Goal: Communication & Community: Answer question/provide support

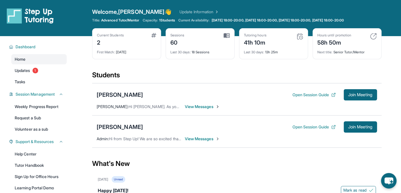
click at [201, 106] on span "View Messages" at bounding box center [202, 107] width 35 height 6
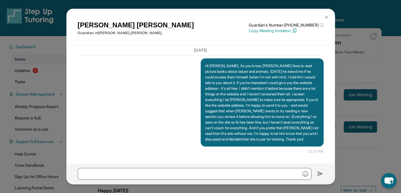
scroll to position [7460, 0]
click at [326, 18] on img at bounding box center [326, 17] width 5 height 5
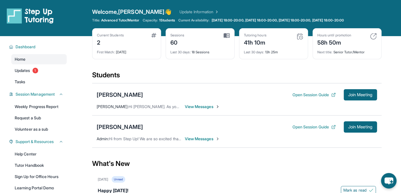
click at [124, 180] on div "Unread" at bounding box center [119, 179] width 14 height 7
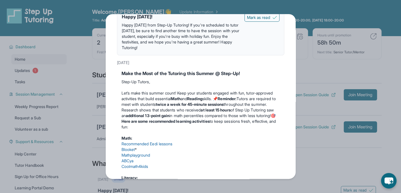
scroll to position [108, 0]
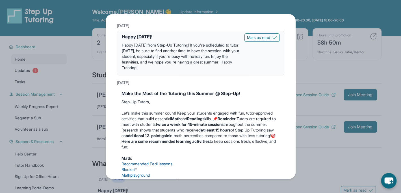
click at [305, 73] on div "Updates [DATE] 📢 Exciting Fall 2025 Updates from Step Up Tutoring! We’ve got im…" at bounding box center [200, 96] width 401 height 193
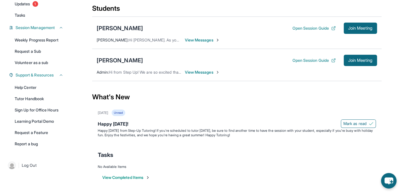
scroll to position [38, 0]
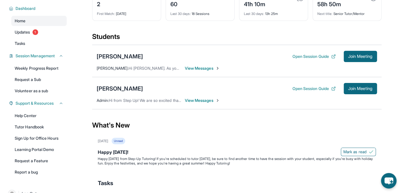
click at [197, 100] on span "View Messages" at bounding box center [202, 101] width 35 height 6
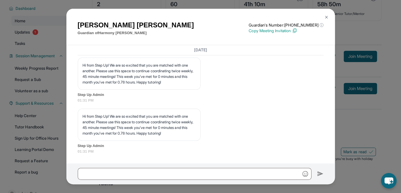
scroll to position [5141, 0]
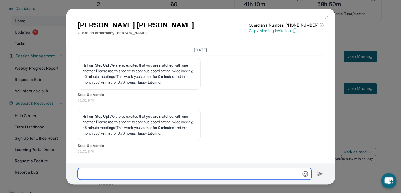
click at [103, 174] on input "text" at bounding box center [195, 174] width 234 height 12
type input "*"
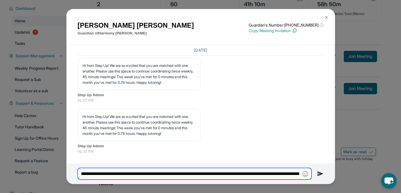
scroll to position [0, 66]
click at [298, 174] on input "**********" at bounding box center [195, 174] width 234 height 12
type input "**********"
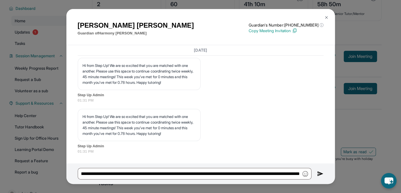
scroll to position [0, 0]
click at [318, 172] on img at bounding box center [320, 174] width 7 height 7
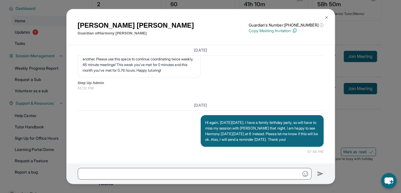
scroll to position [5211, 0]
click at [326, 18] on img at bounding box center [326, 17] width 5 height 5
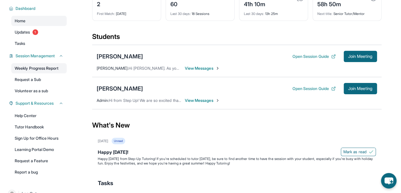
click at [30, 69] on link "Weekly Progress Report" at bounding box center [38, 68] width 55 height 10
click at [200, 99] on span "View Messages" at bounding box center [202, 101] width 35 height 6
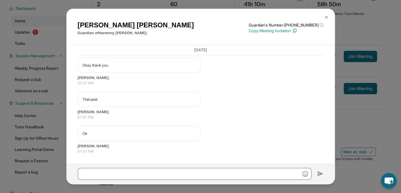
scroll to position [5313, 0]
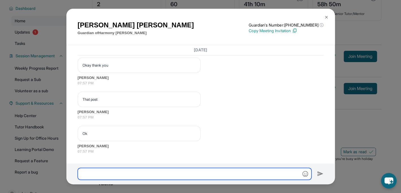
click at [94, 171] on input "text" at bounding box center [195, 174] width 234 height 12
type input "**********"
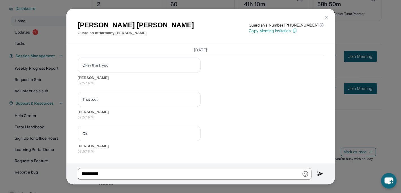
click at [318, 173] on img at bounding box center [320, 174] width 7 height 7
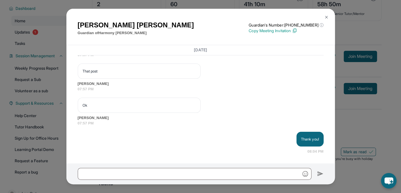
scroll to position [5341, 0]
click at [326, 18] on img at bounding box center [326, 17] width 5 height 5
